Goal: Task Accomplishment & Management: Manage account settings

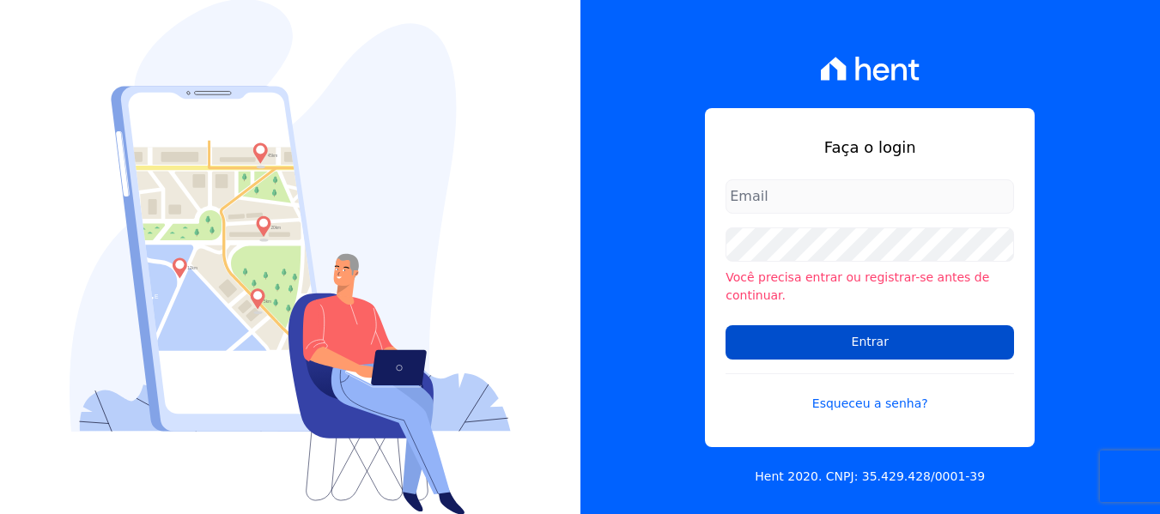
type input "[EMAIL_ADDRESS][DOMAIN_NAME]"
click at [883, 335] on input "Entrar" at bounding box center [869, 342] width 288 height 34
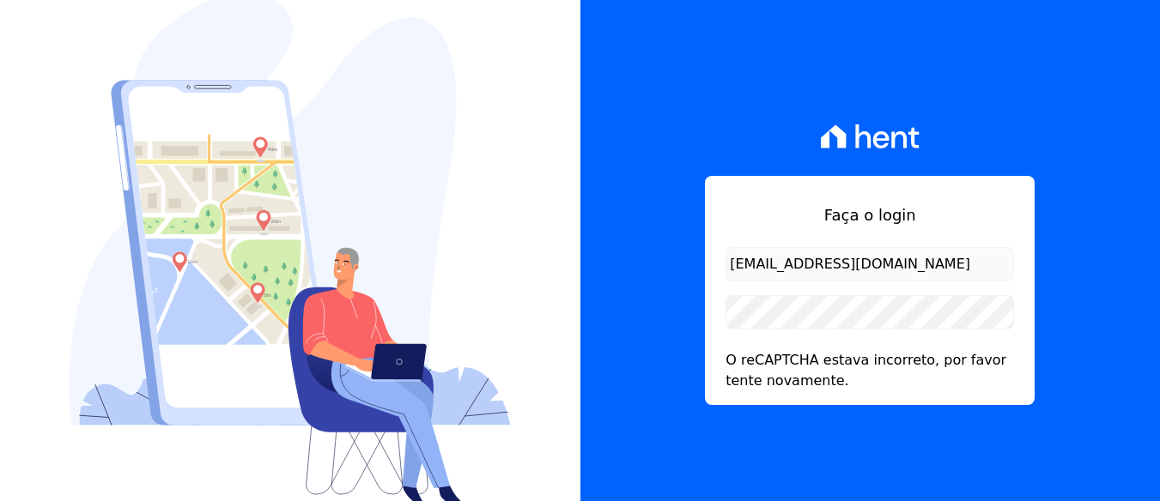
click at [580, 336] on div at bounding box center [290, 250] width 580 height 501
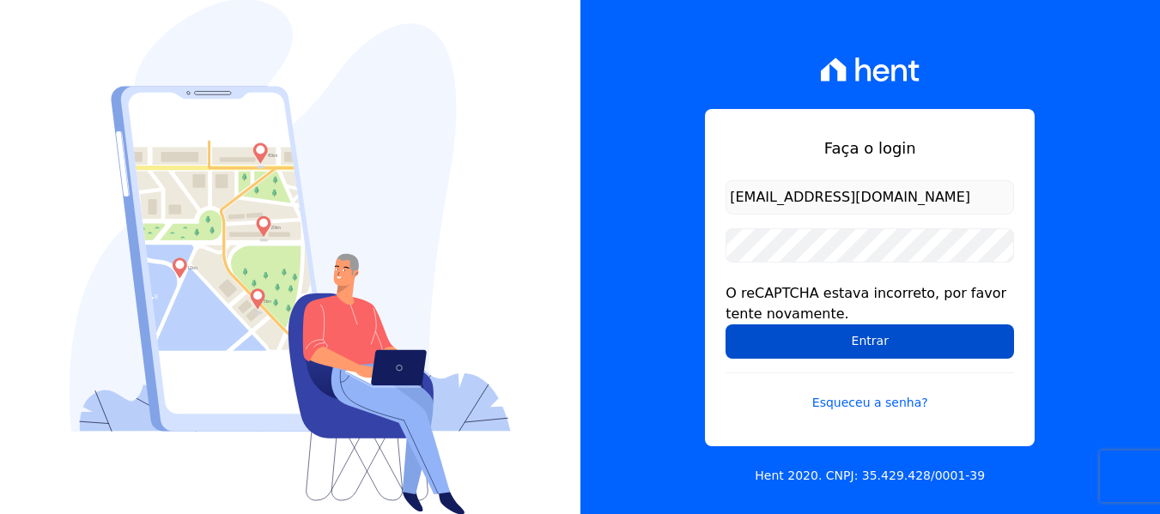
click at [860, 336] on input "Entrar" at bounding box center [869, 341] width 288 height 34
